Goal: Book appointment/travel/reservation

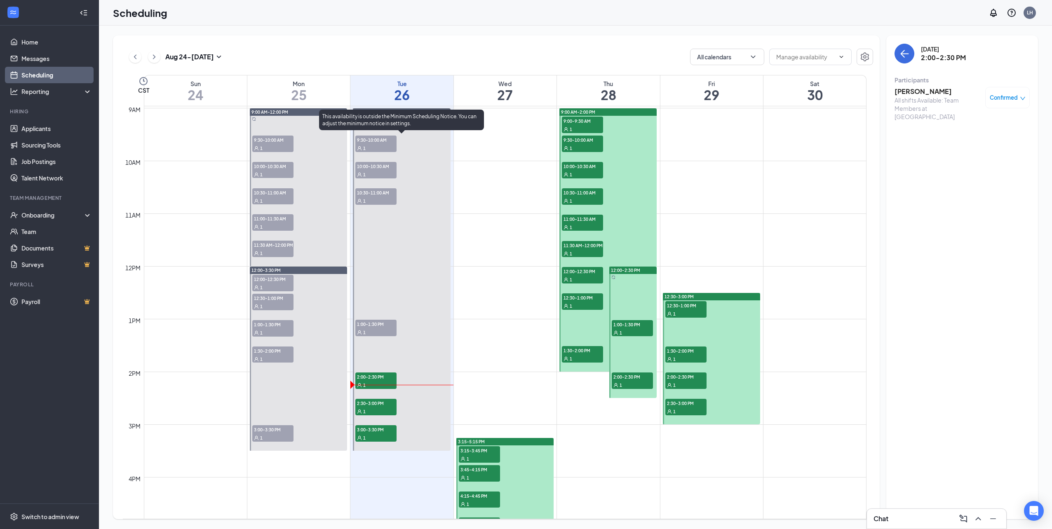
scroll to position [488, 0]
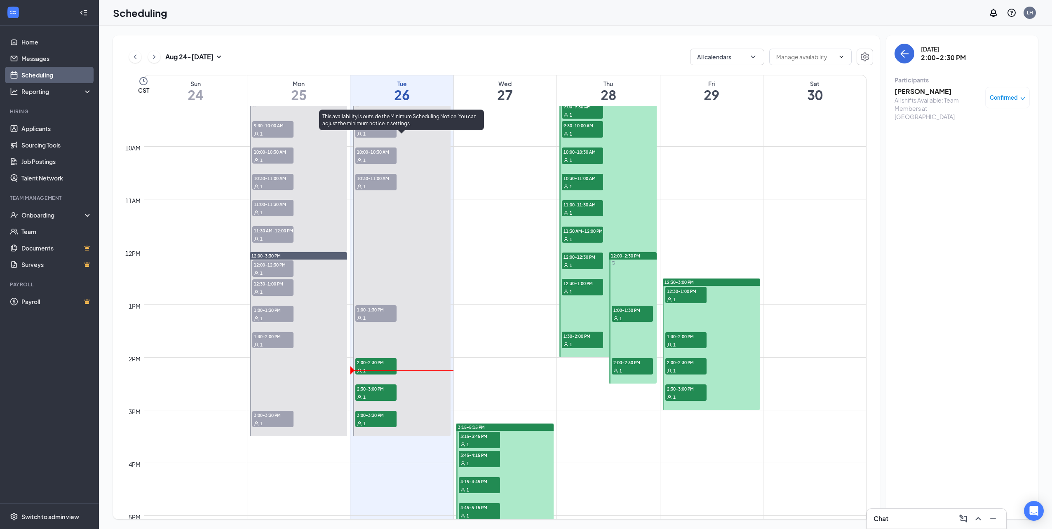
click at [363, 389] on span "2:30-3:00 PM" at bounding box center [375, 389] width 41 height 8
click at [377, 419] on span "3:00-3:30 PM" at bounding box center [375, 415] width 41 height 8
click at [375, 402] on div "2:30-3:00 PM 1" at bounding box center [376, 393] width 43 height 18
click at [380, 427] on div "1" at bounding box center [375, 423] width 41 height 8
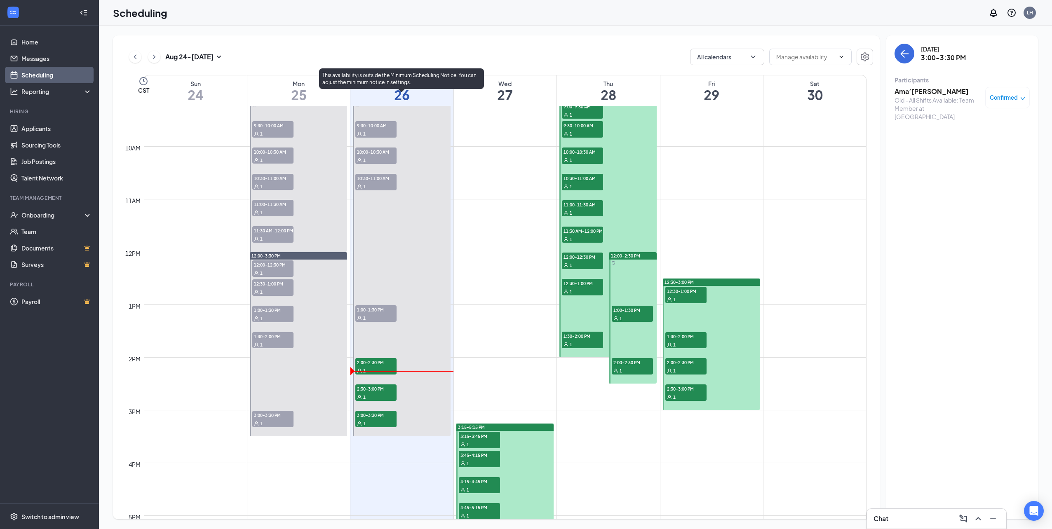
click at [361, 388] on span "2:30-3:00 PM" at bounding box center [375, 389] width 41 height 8
click at [395, 388] on span "2:30-3:00 PM" at bounding box center [375, 389] width 41 height 8
click at [153, 62] on button at bounding box center [154, 57] width 12 height 12
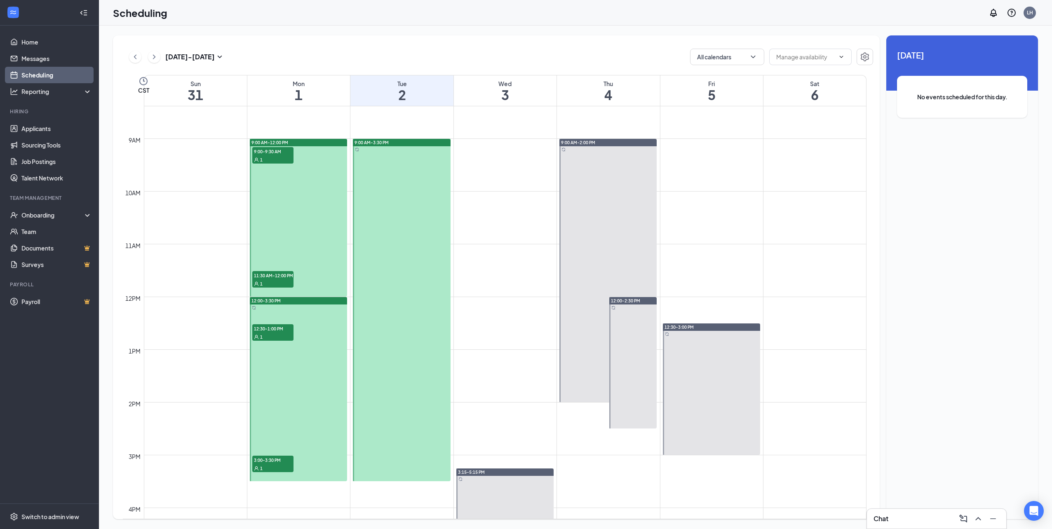
scroll to position [529, 0]
